Goal: Navigation & Orientation: Go to known website

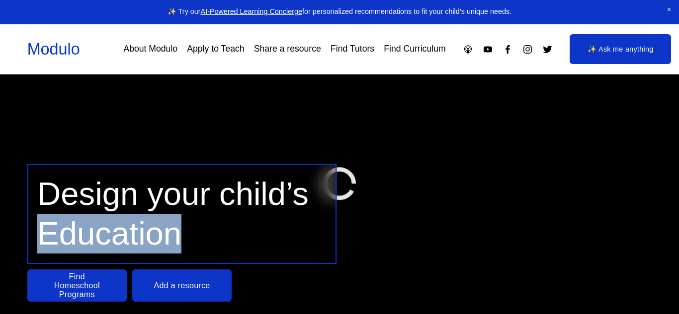
click at [59, 45] on link "Modulo" at bounding box center [53, 49] width 53 height 18
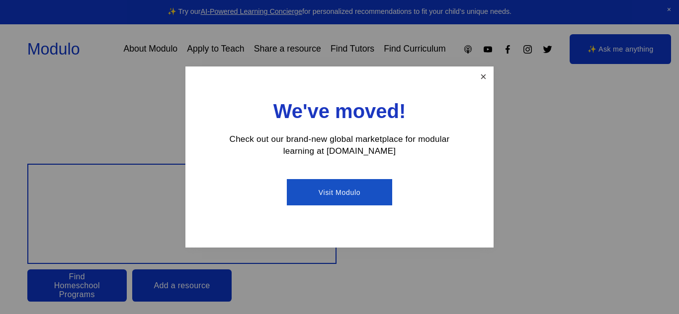
click at [483, 82] on link "Close" at bounding box center [482, 76] width 17 height 17
